Goal: Transaction & Acquisition: Purchase product/service

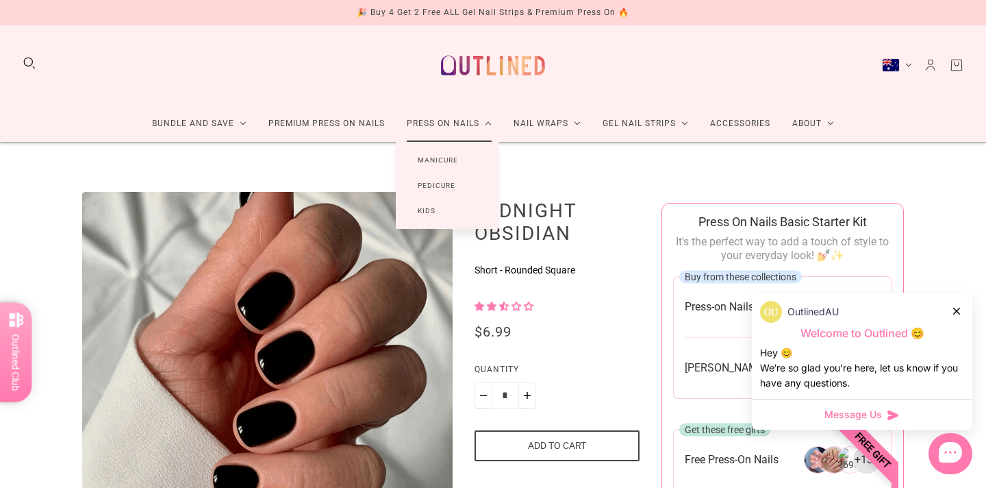
click at [446, 157] on link "Manicure" at bounding box center [438, 159] width 84 height 25
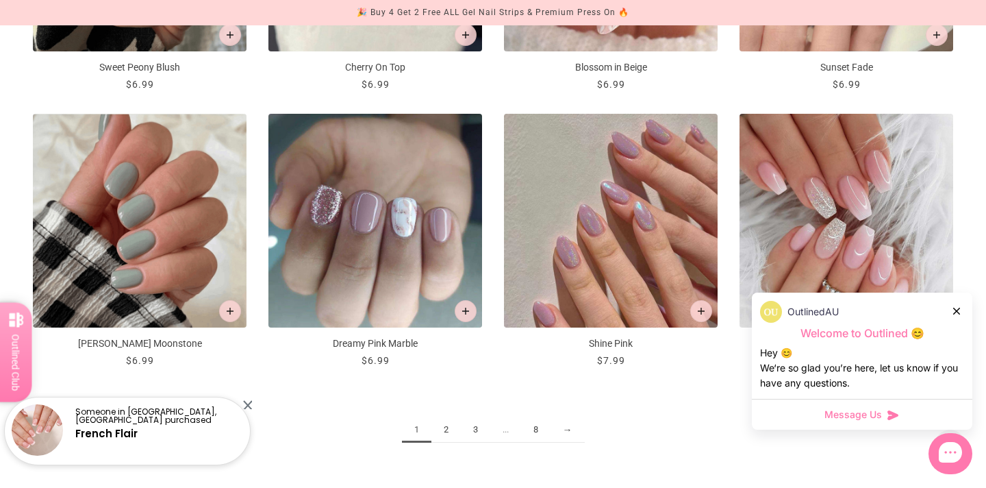
scroll to position [1643, 0]
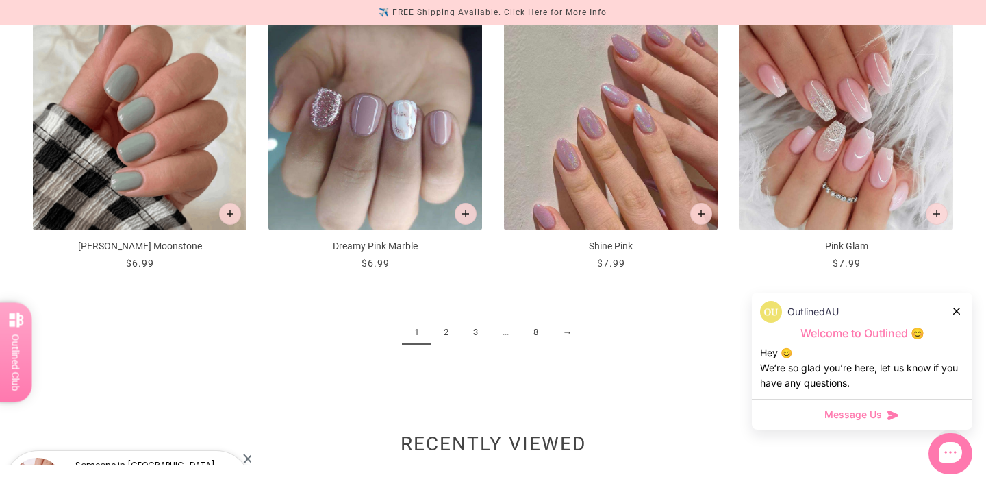
click at [448, 330] on link "2" at bounding box center [445, 332] width 29 height 25
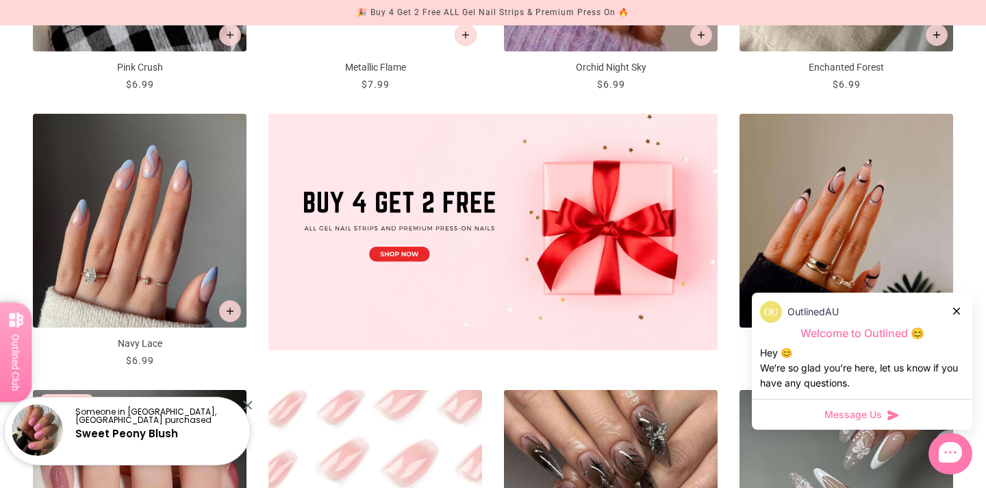
scroll to position [499, 0]
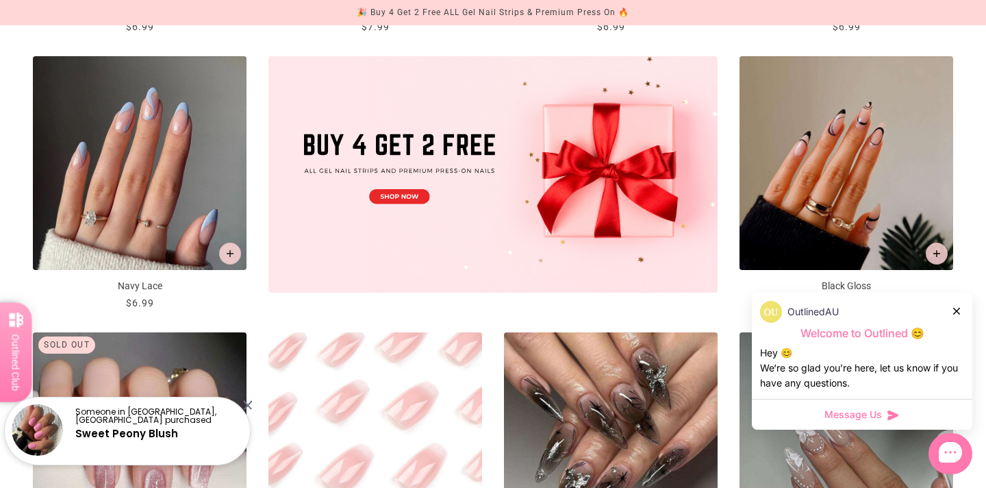
click at [958, 311] on icon at bounding box center [956, 310] width 7 height 7
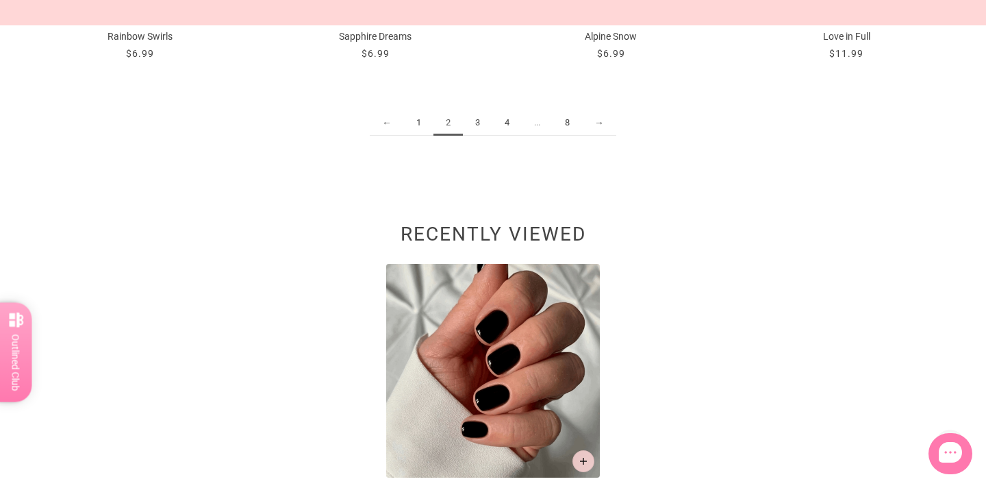
scroll to position [1855, 0]
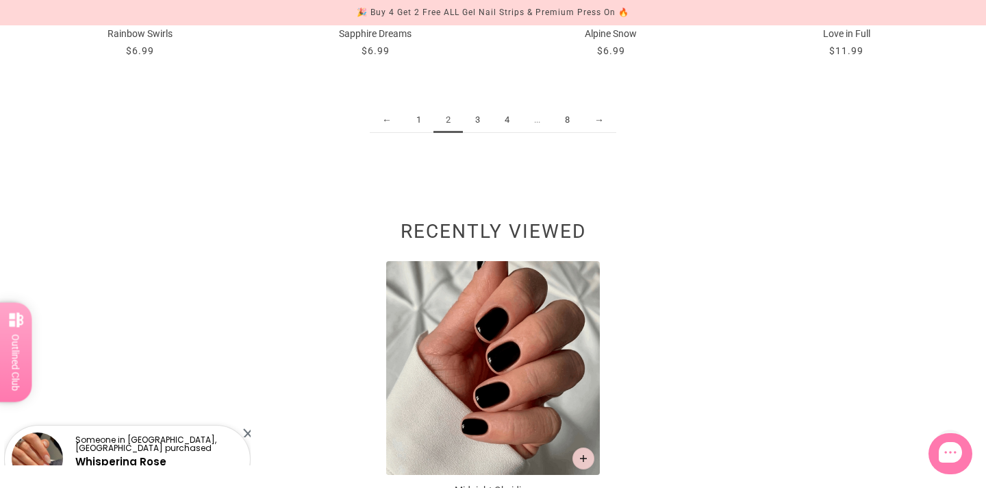
click at [471, 124] on link "3" at bounding box center [477, 119] width 29 height 25
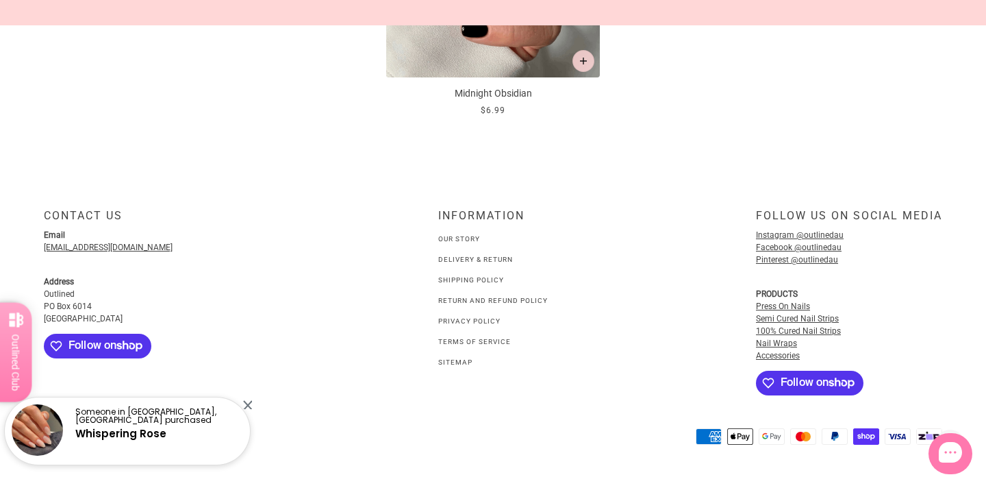
scroll to position [2252, 0]
